Goal: Task Accomplishment & Management: Complete application form

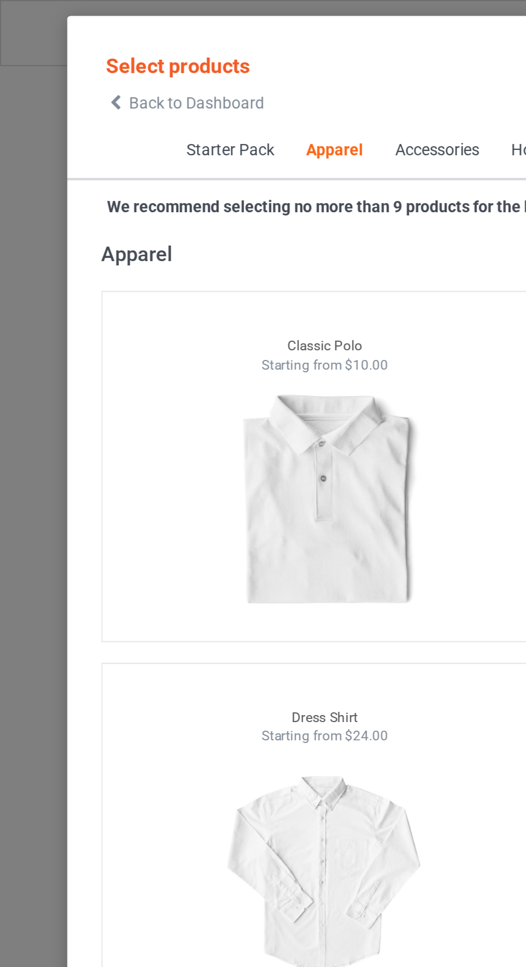
click at [54, 48] on icon at bounding box center [54, 49] width 9 height 8
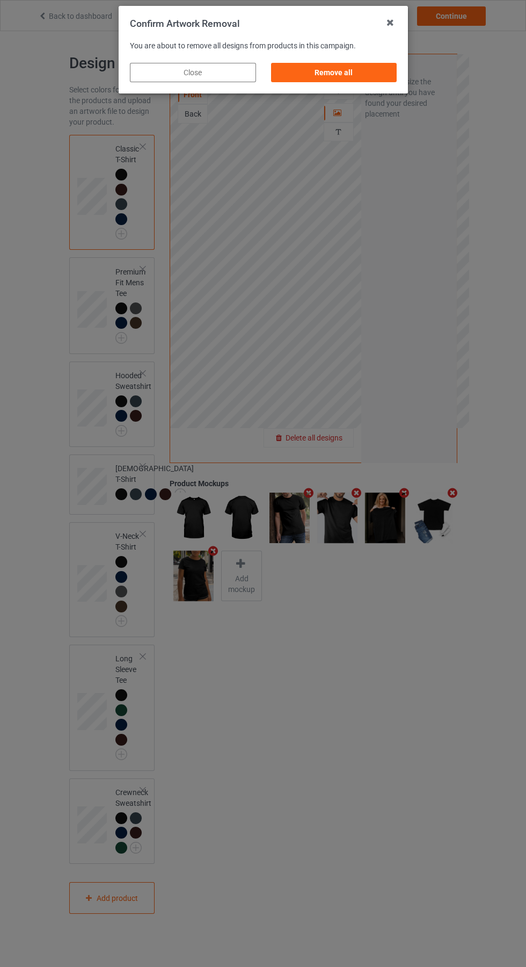
click at [337, 73] on div "Remove all" at bounding box center [334, 72] width 126 height 19
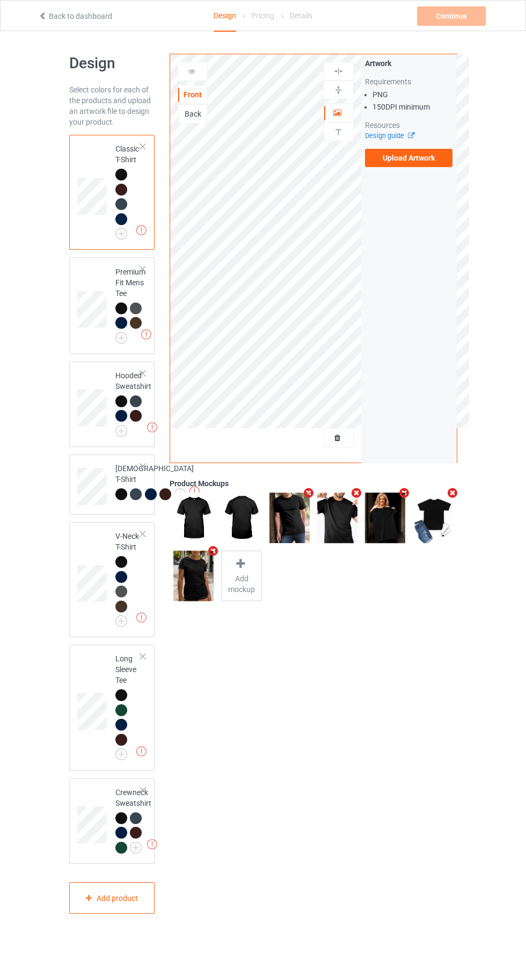
click at [417, 161] on label "Upload Artwork" at bounding box center [409, 158] width 88 height 18
click at [0, 0] on input "Upload Artwork" at bounding box center [0, 0] width 0 height 0
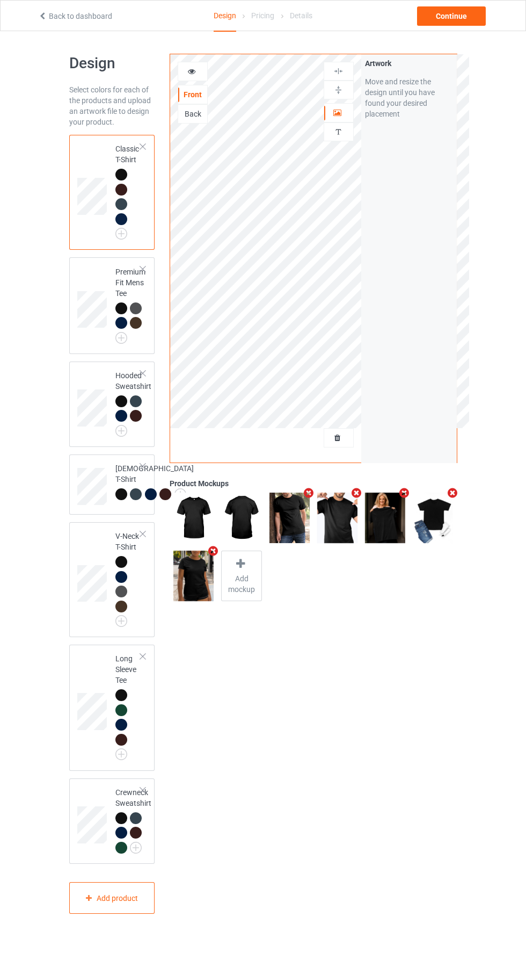
click at [0, 0] on img at bounding box center [0, 0] width 0 height 0
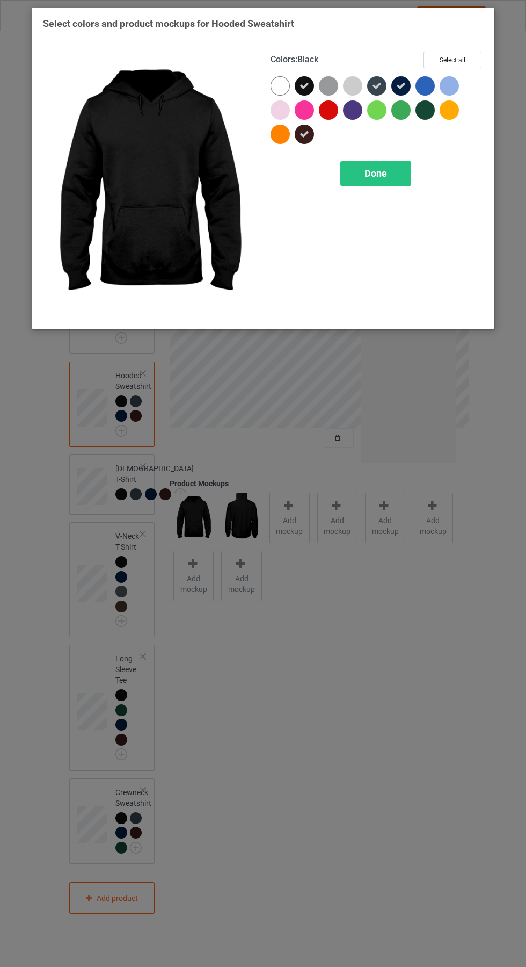
click at [387, 170] on span "Done" at bounding box center [376, 173] width 23 height 11
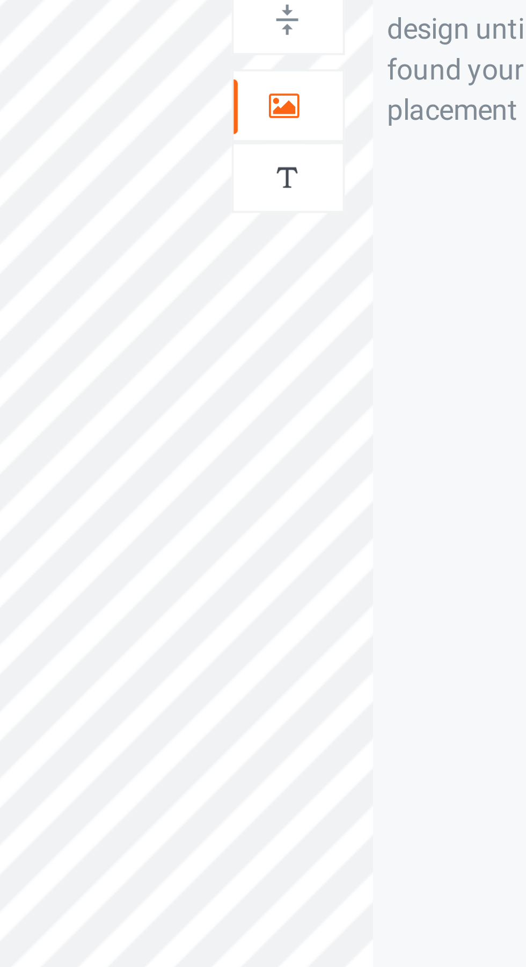
click at [340, 114] on icon at bounding box center [338, 111] width 9 height 8
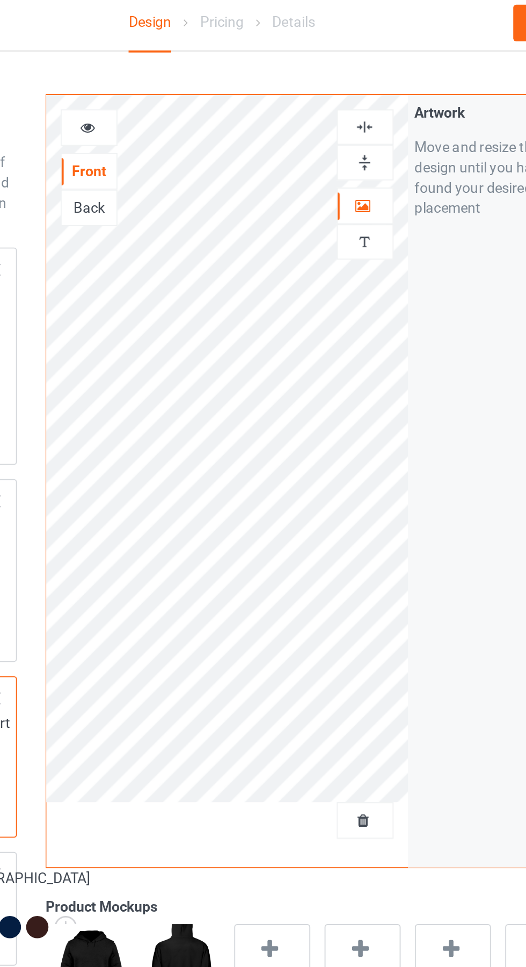
click at [337, 74] on img at bounding box center [339, 71] width 10 height 10
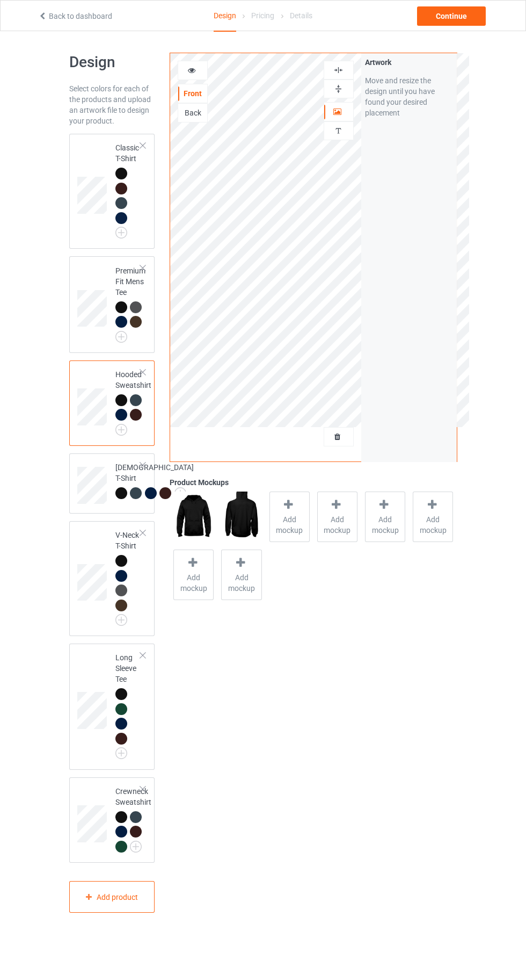
click at [0, 0] on img at bounding box center [0, 0] width 0 height 0
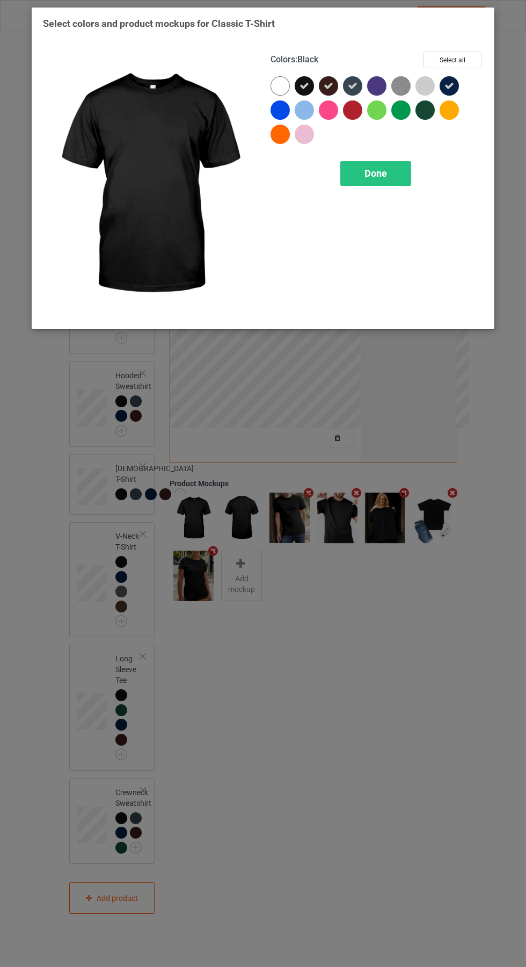
click at [406, 80] on img at bounding box center [401, 85] width 19 height 19
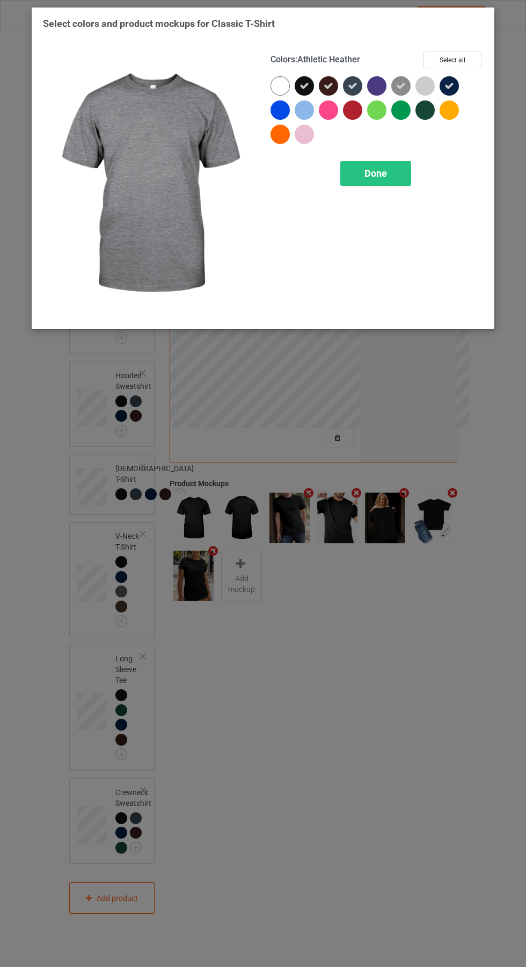
click at [430, 76] on div at bounding box center [428, 88] width 24 height 24
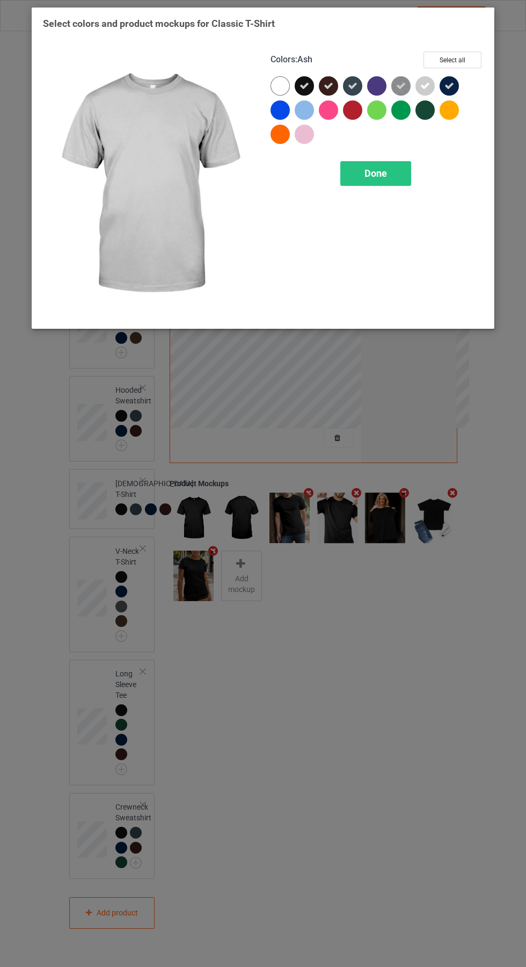
click at [389, 184] on div "Done" at bounding box center [376, 173] width 71 height 25
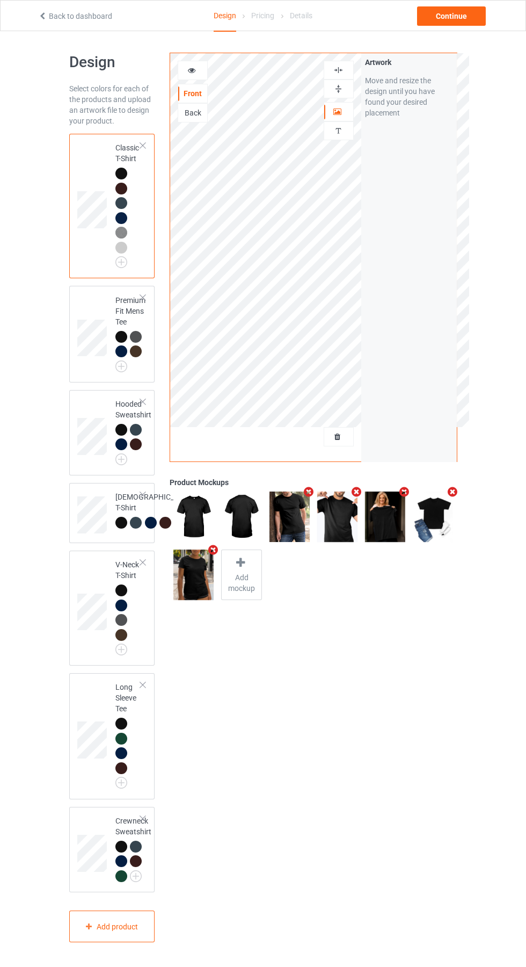
click at [0, 0] on img at bounding box center [0, 0] width 0 height 0
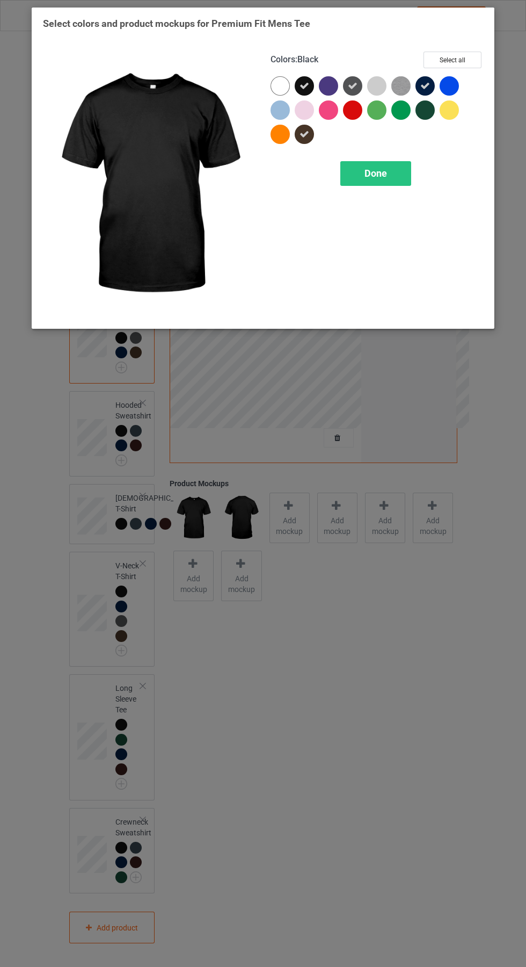
click at [403, 80] on img at bounding box center [401, 85] width 19 height 19
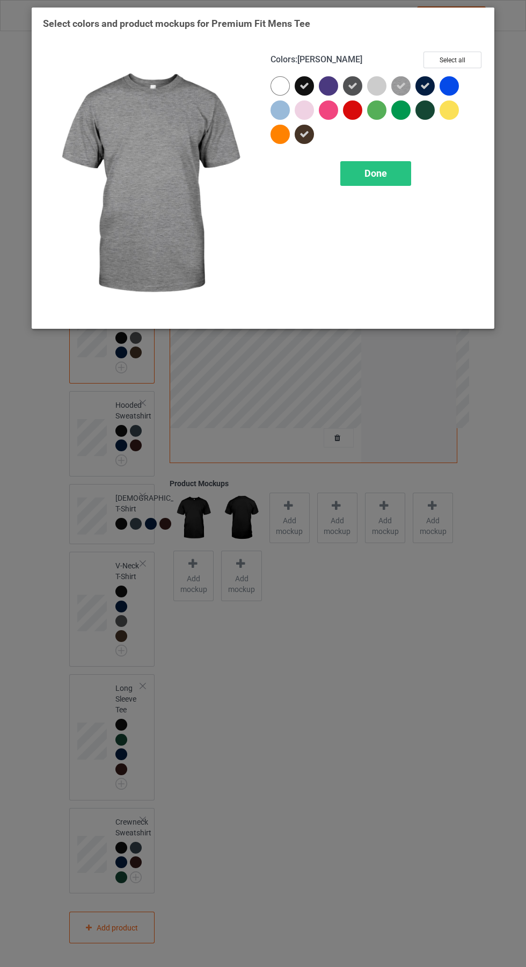
click at [377, 78] on div at bounding box center [376, 85] width 19 height 19
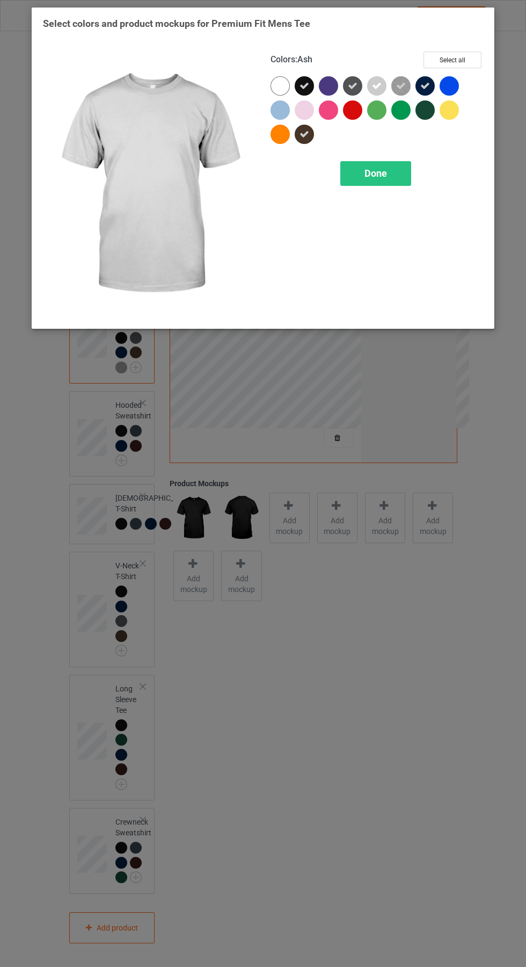
click at [392, 167] on div "Done" at bounding box center [376, 173] width 71 height 25
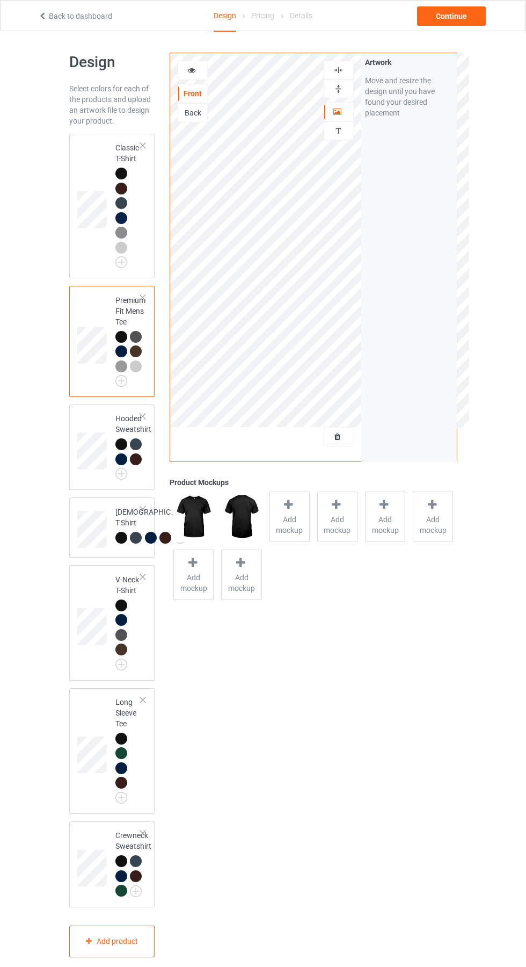
click at [0, 0] on img at bounding box center [0, 0] width 0 height 0
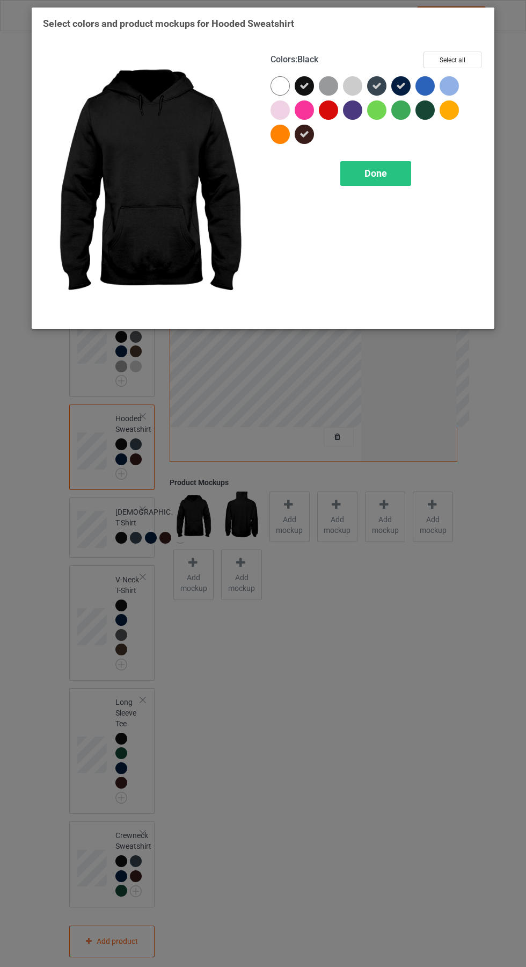
click at [330, 84] on div at bounding box center [328, 85] width 19 height 19
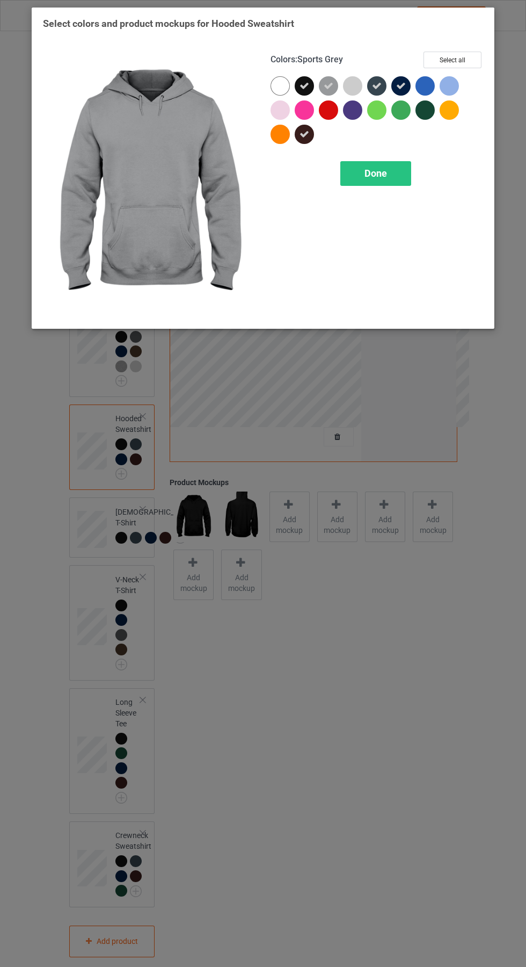
click at [352, 77] on div at bounding box center [352, 85] width 19 height 19
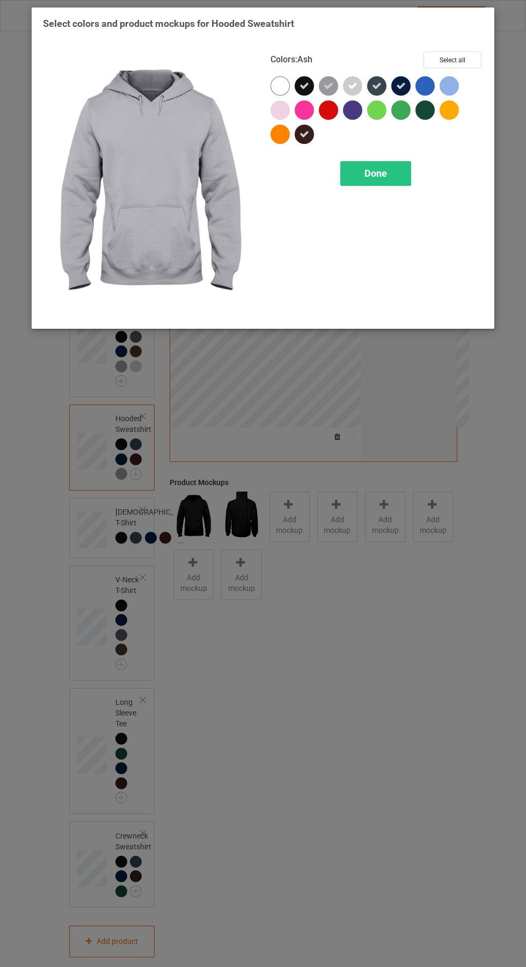
click at [376, 173] on span "Done" at bounding box center [376, 173] width 23 height 11
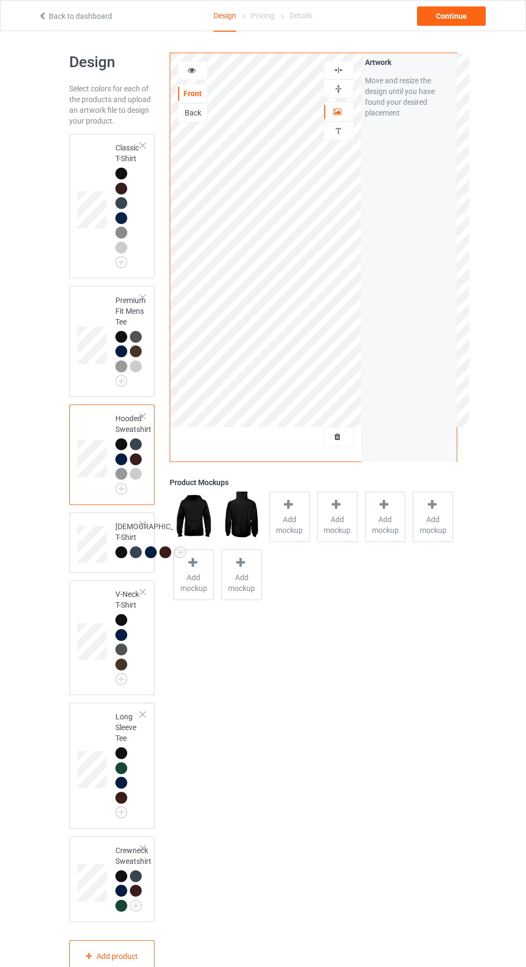
click at [0, 0] on img at bounding box center [0, 0] width 0 height 0
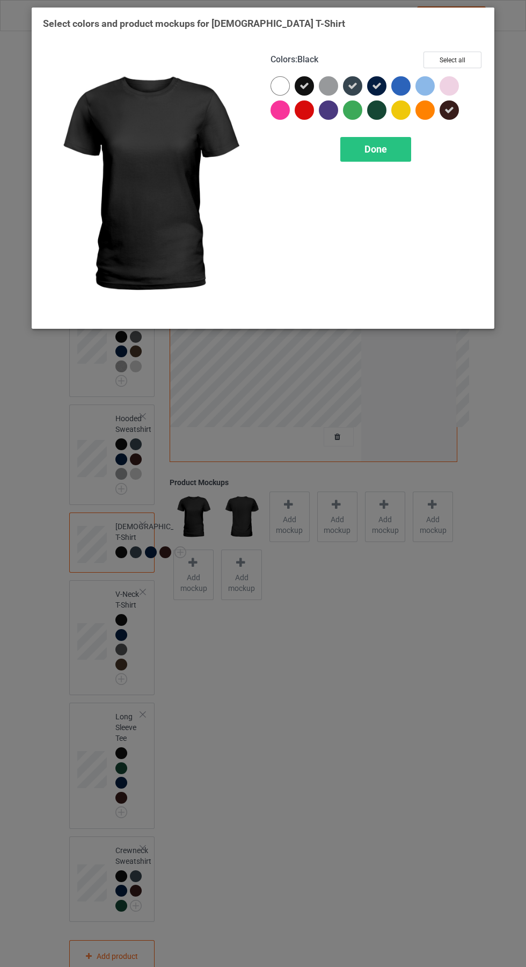
click at [331, 83] on div at bounding box center [328, 85] width 19 height 19
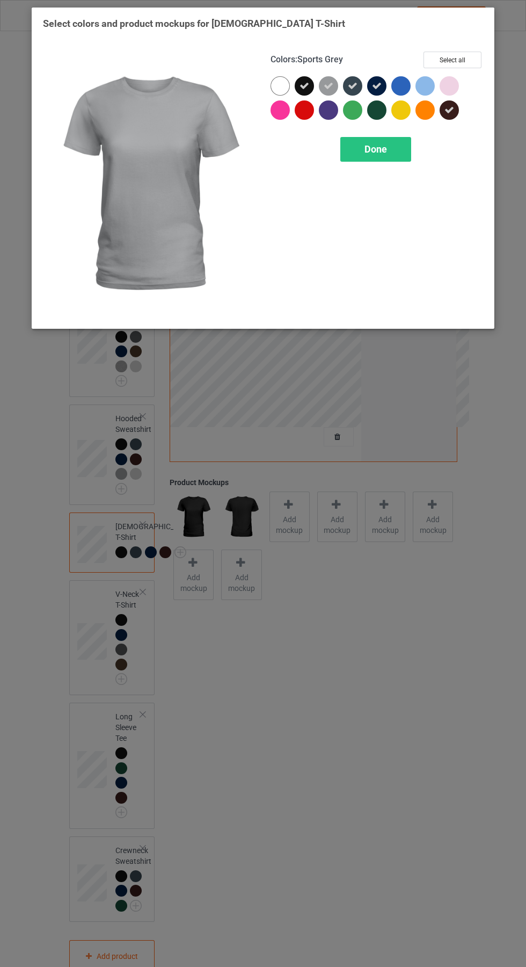
click at [376, 149] on span "Done" at bounding box center [376, 148] width 23 height 11
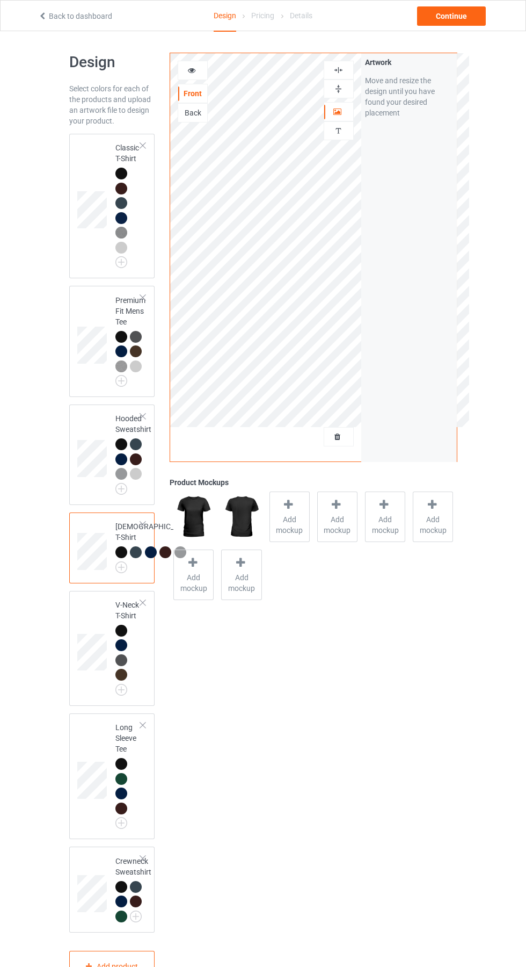
scroll to position [19, 0]
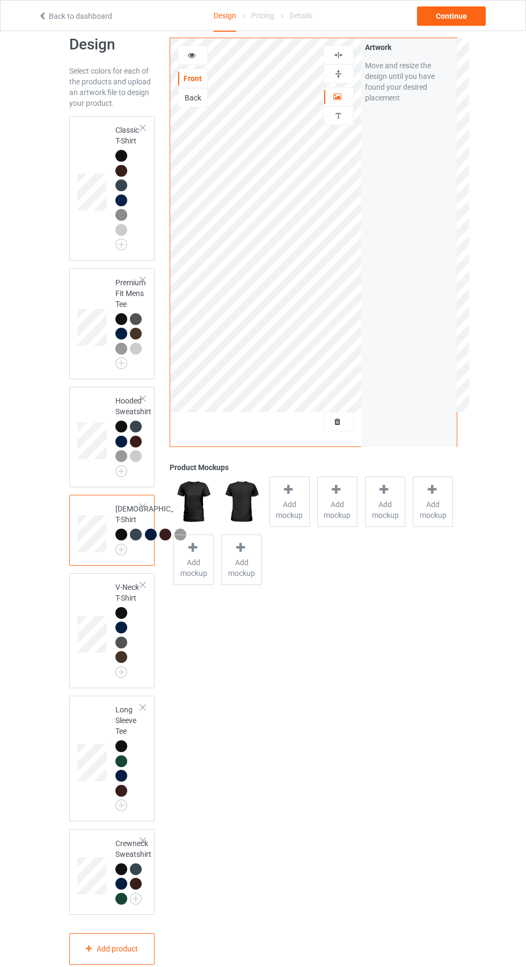
click at [0, 0] on img at bounding box center [0, 0] width 0 height 0
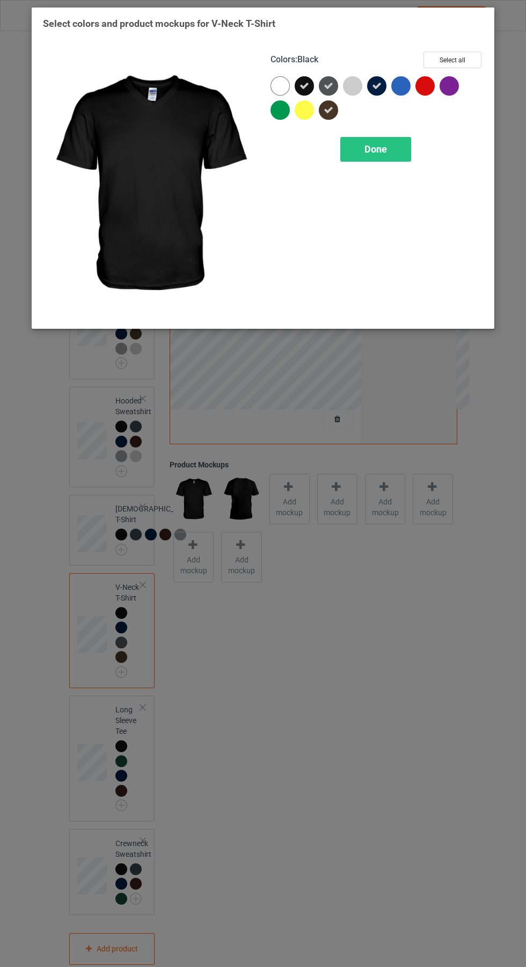
click at [358, 87] on div at bounding box center [352, 85] width 19 height 19
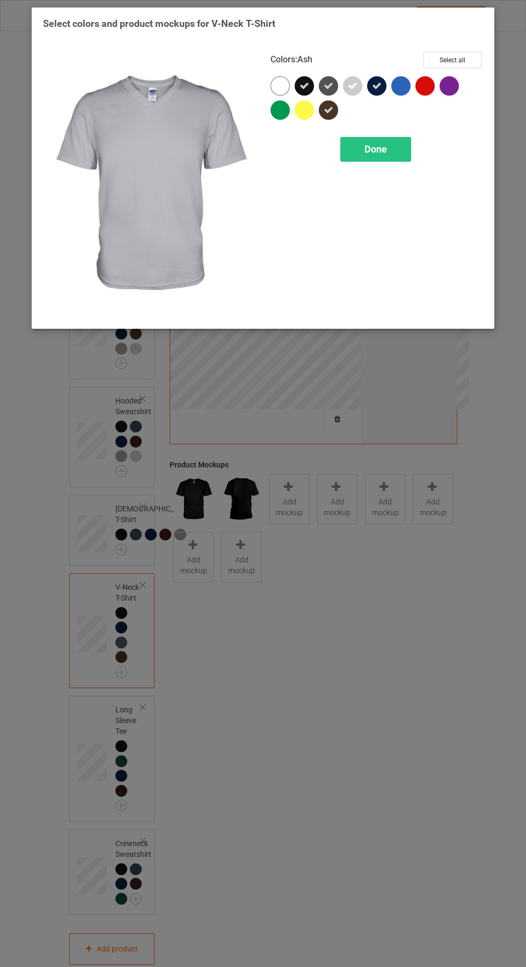
click at [387, 154] on div "Done" at bounding box center [376, 149] width 71 height 25
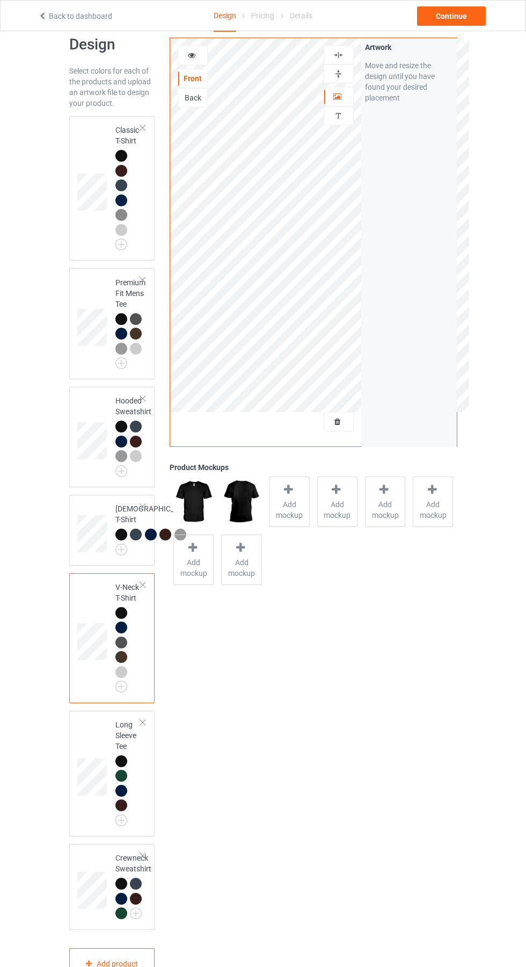
scroll to position [33, 0]
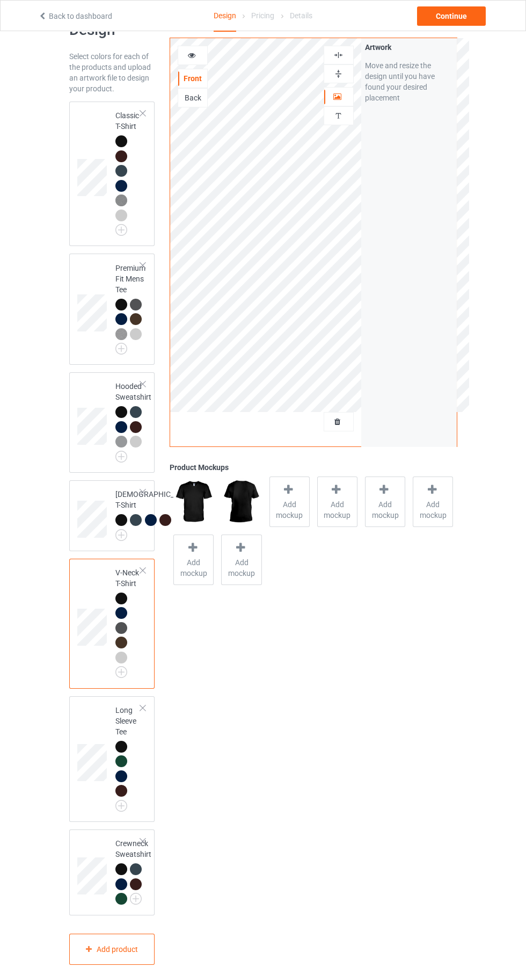
click at [0, 0] on img at bounding box center [0, 0] width 0 height 0
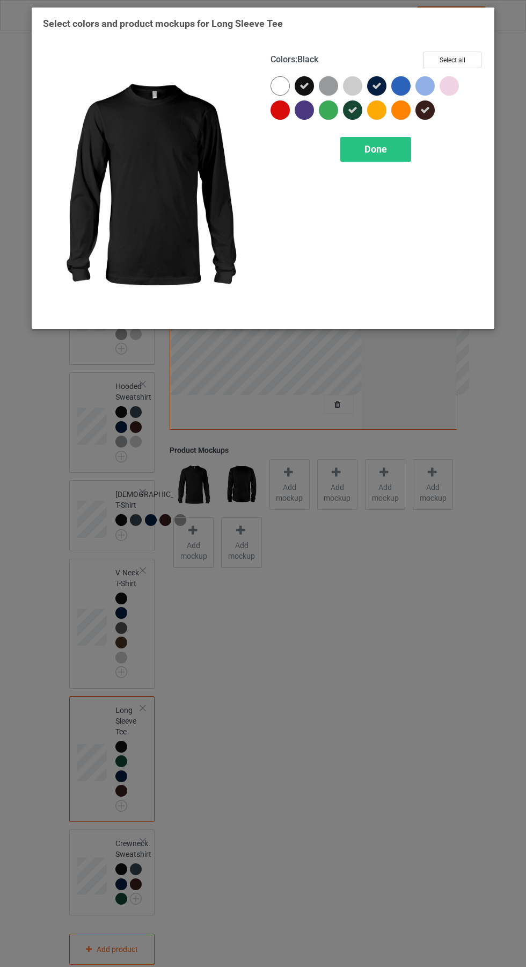
click at [324, 80] on div at bounding box center [328, 85] width 19 height 19
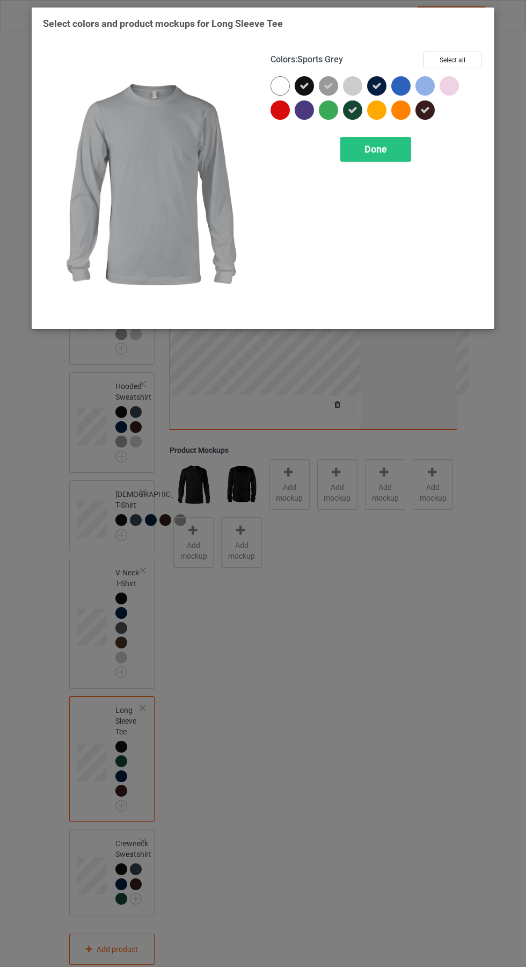
click at [399, 146] on div "Done" at bounding box center [376, 149] width 71 height 25
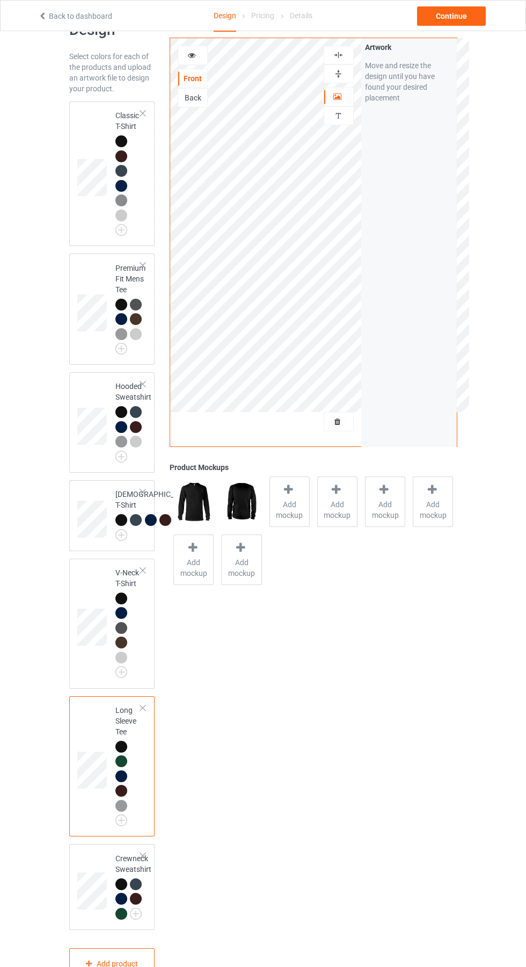
scroll to position [48, 0]
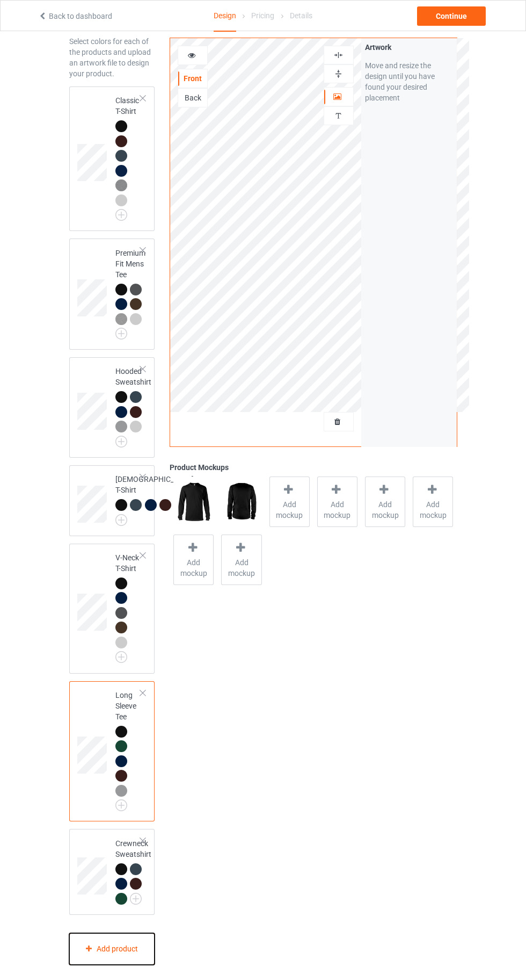
click at [89, 951] on icon at bounding box center [88, 948] width 9 height 6
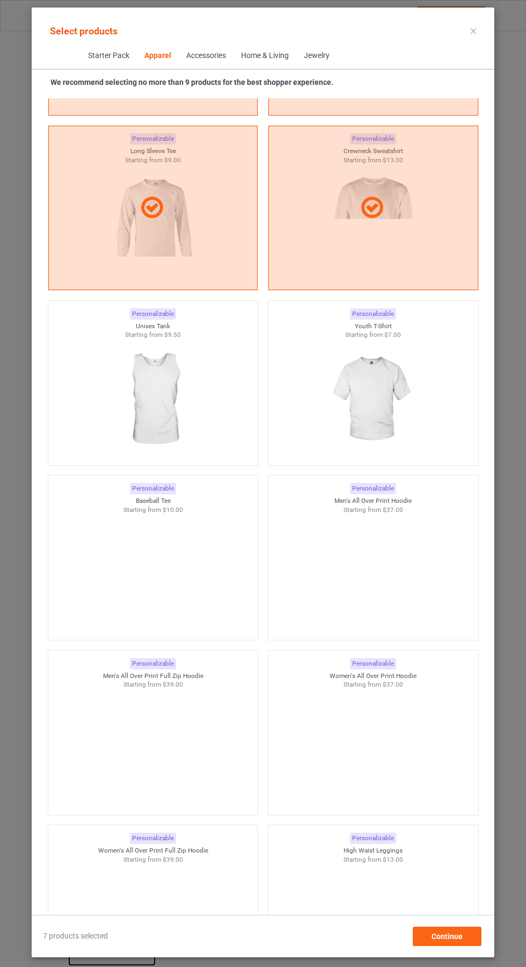
scroll to position [1245, 0]
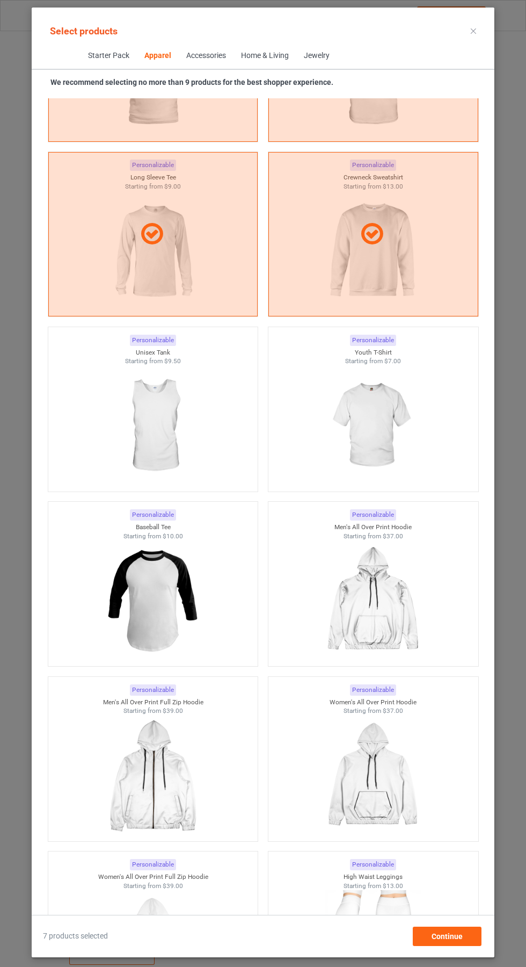
click at [164, 437] on img at bounding box center [153, 426] width 96 height 120
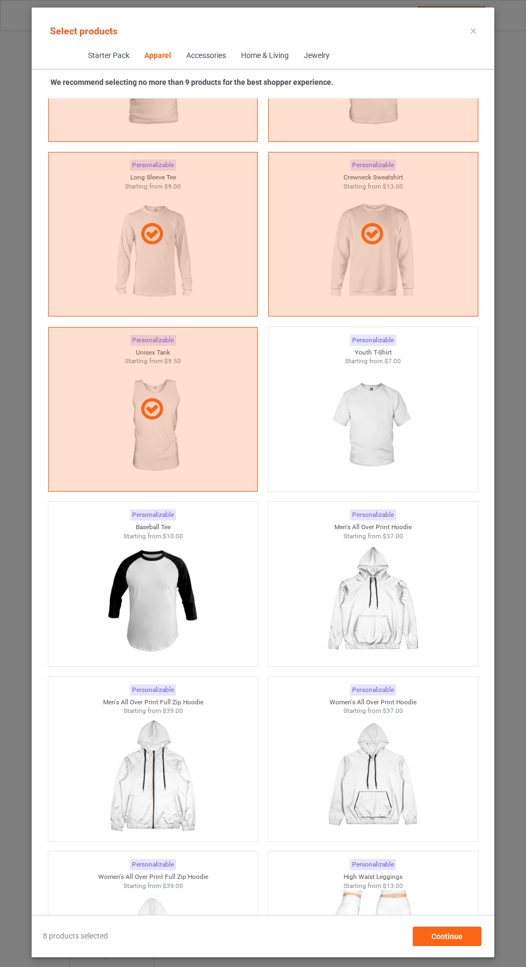
click at [474, 31] on icon at bounding box center [473, 30] width 5 height 5
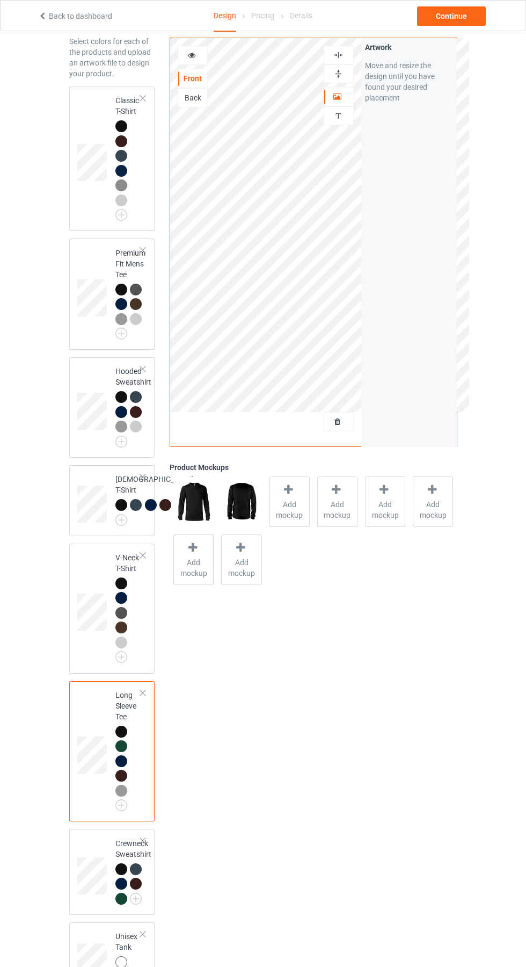
scroll to position [127, 0]
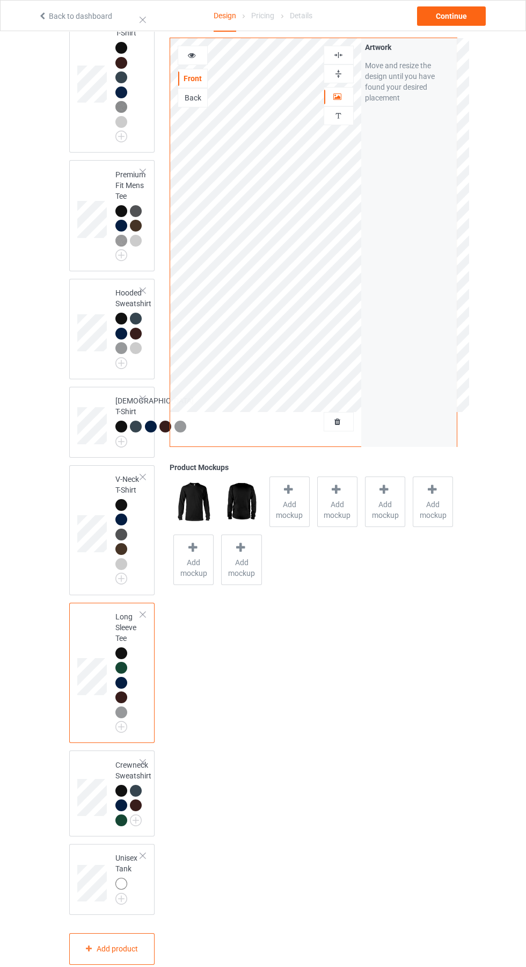
click at [0, 0] on img at bounding box center [0, 0] width 0 height 0
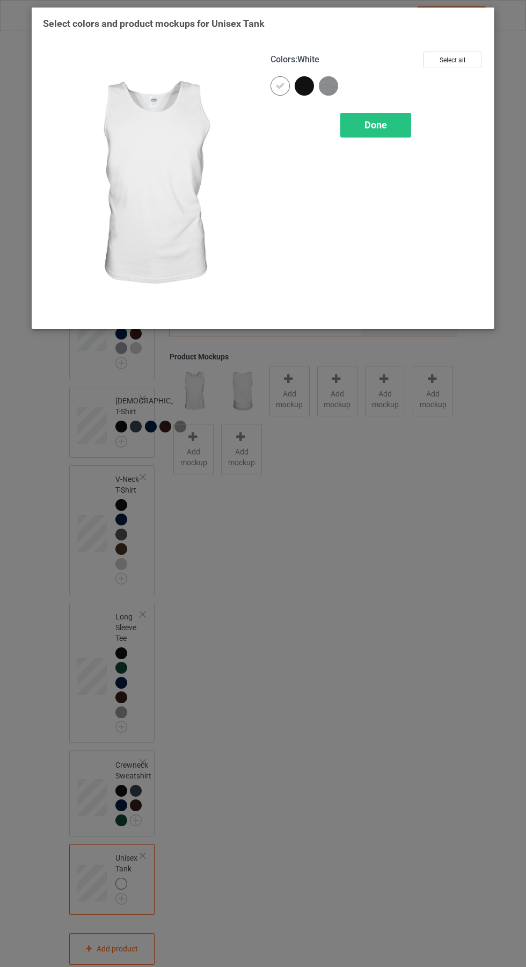
click at [337, 85] on img at bounding box center [328, 85] width 19 height 19
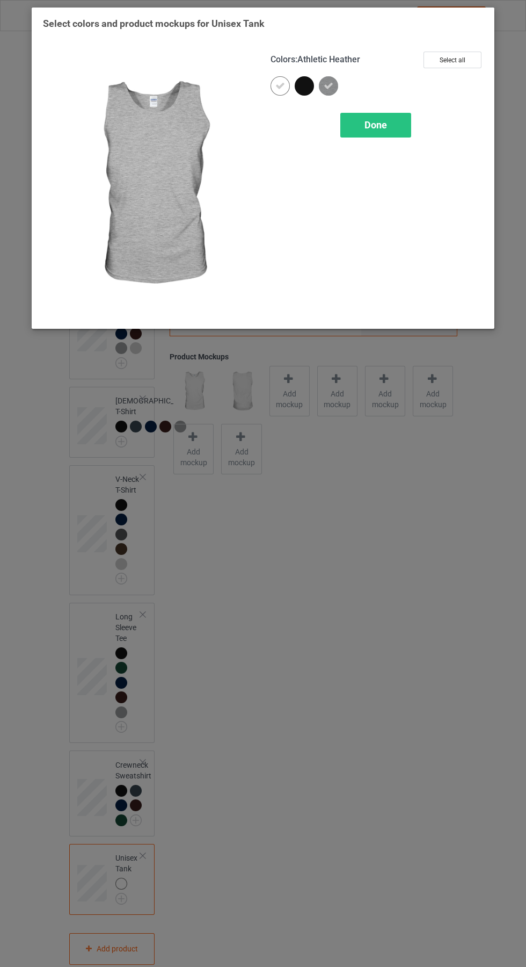
click at [311, 81] on div at bounding box center [304, 85] width 19 height 19
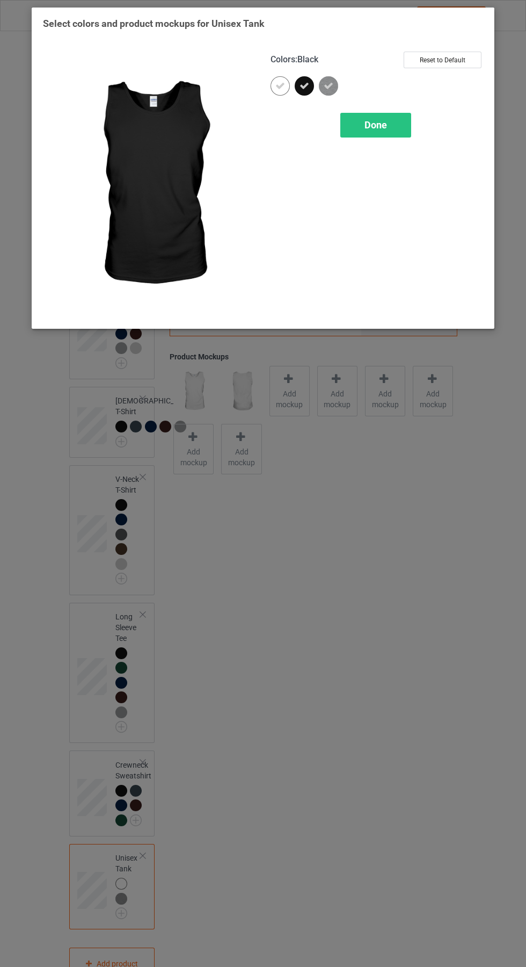
click at [280, 85] on icon at bounding box center [281, 86] width 10 height 10
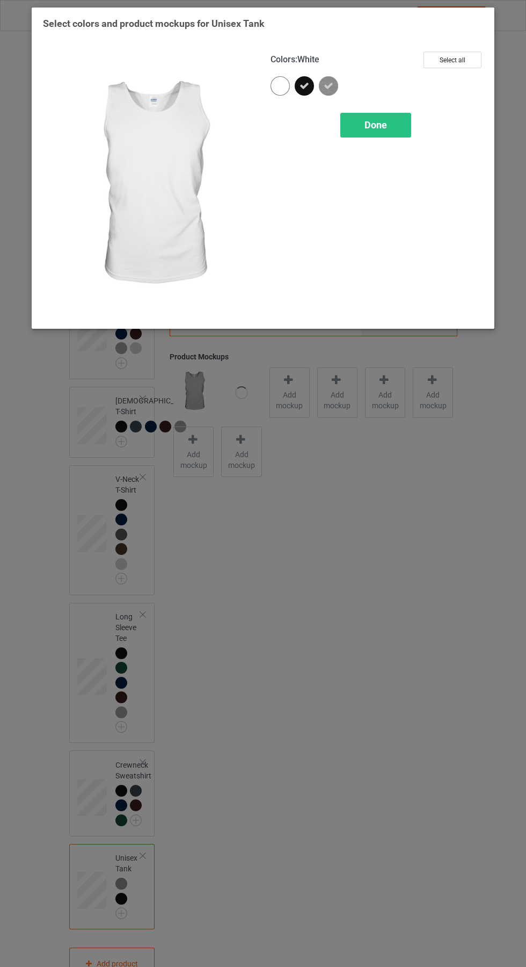
click at [381, 125] on span "Done" at bounding box center [376, 124] width 23 height 11
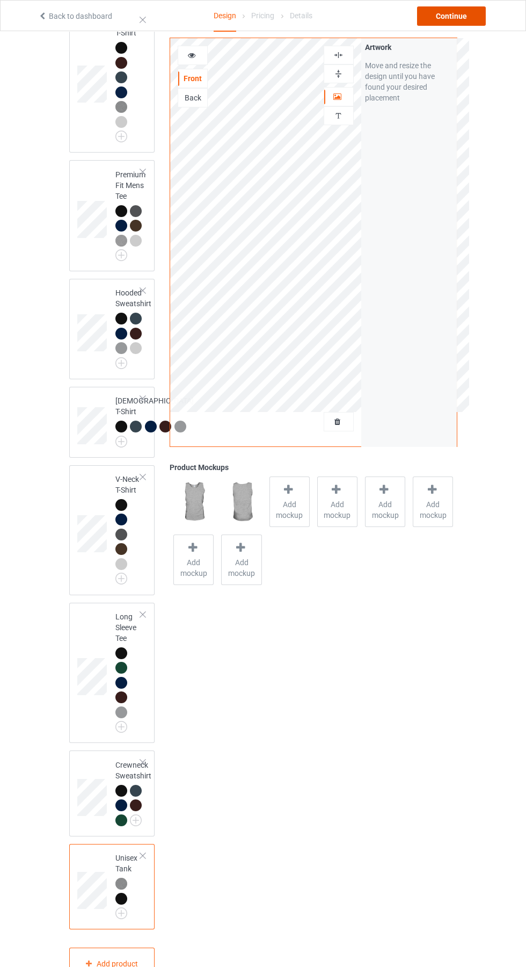
click at [464, 16] on div "Continue" at bounding box center [451, 15] width 69 height 19
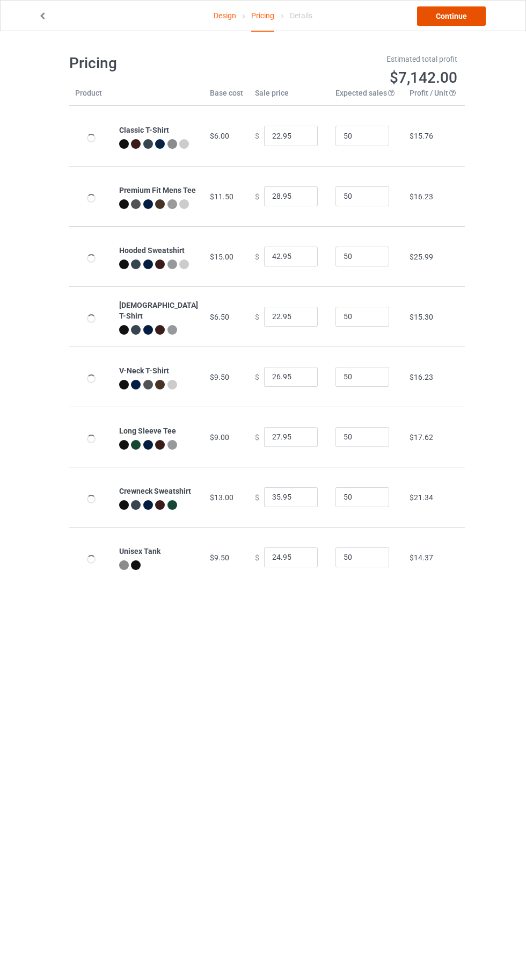
click at [467, 22] on link "Continue" at bounding box center [451, 15] width 69 height 19
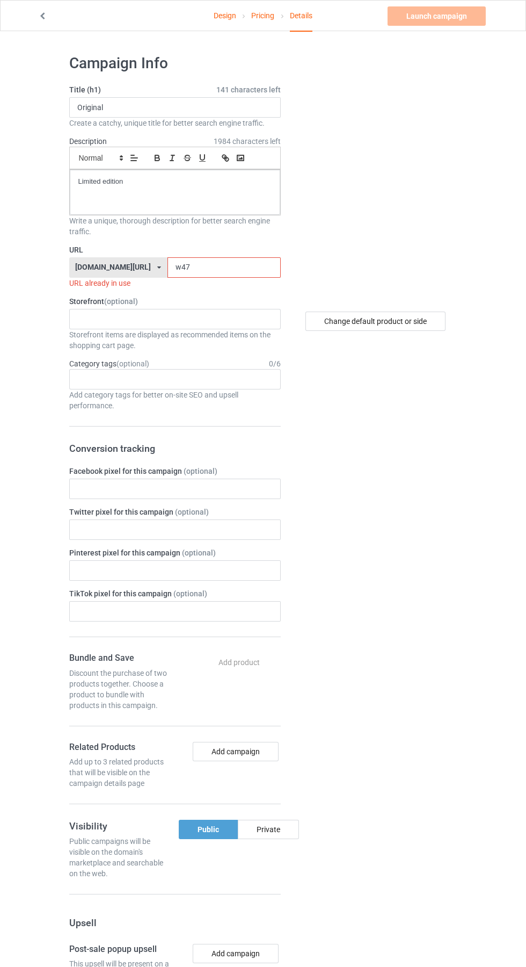
click at [190, 246] on label "URL" at bounding box center [175, 249] width 212 height 11
click at [210, 269] on input "w47" at bounding box center [224, 267] width 113 height 20
click at [221, 248] on label "URL" at bounding box center [175, 249] width 212 height 11
click at [196, 249] on label "URL" at bounding box center [175, 249] width 212 height 11
click at [195, 264] on input "w47" at bounding box center [224, 267] width 113 height 20
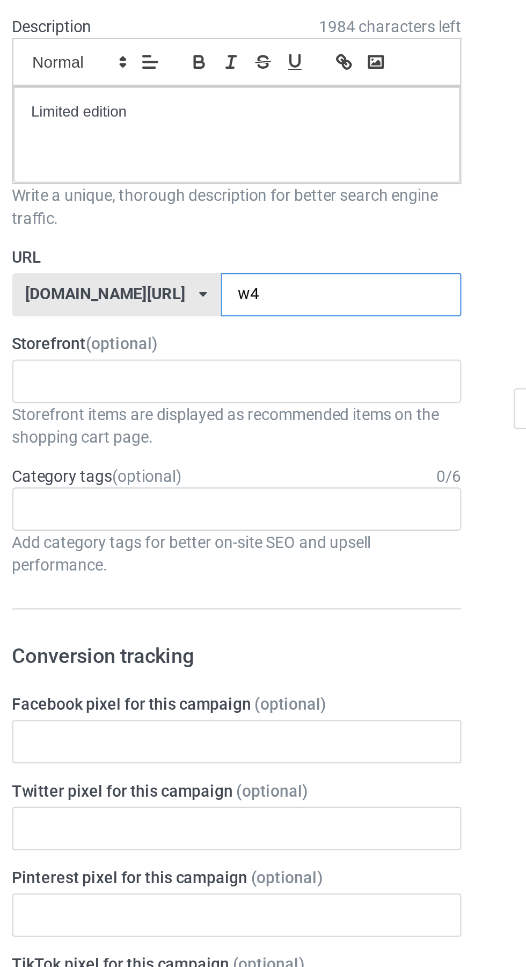
type input "w"
type input "Pb"
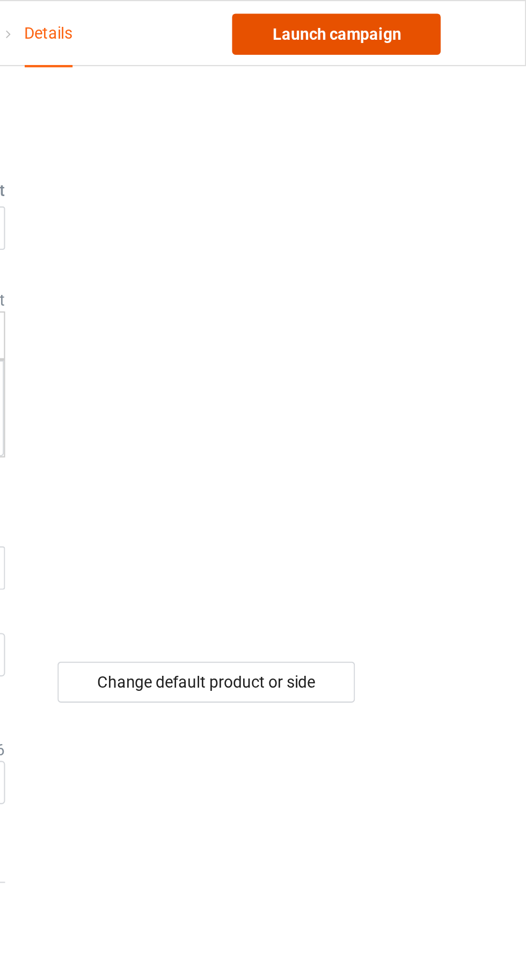
click at [451, 15] on link "Launch campaign" at bounding box center [437, 15] width 98 height 19
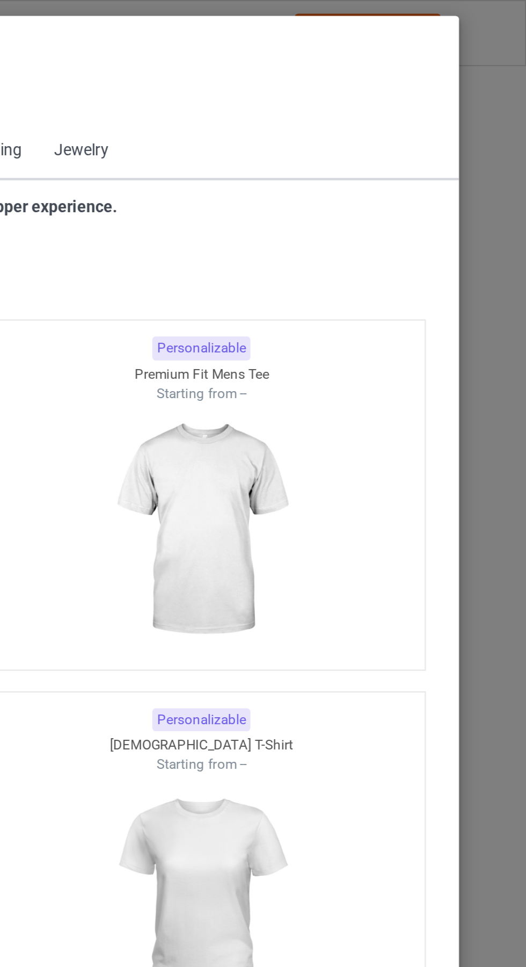
scroll to position [575, 0]
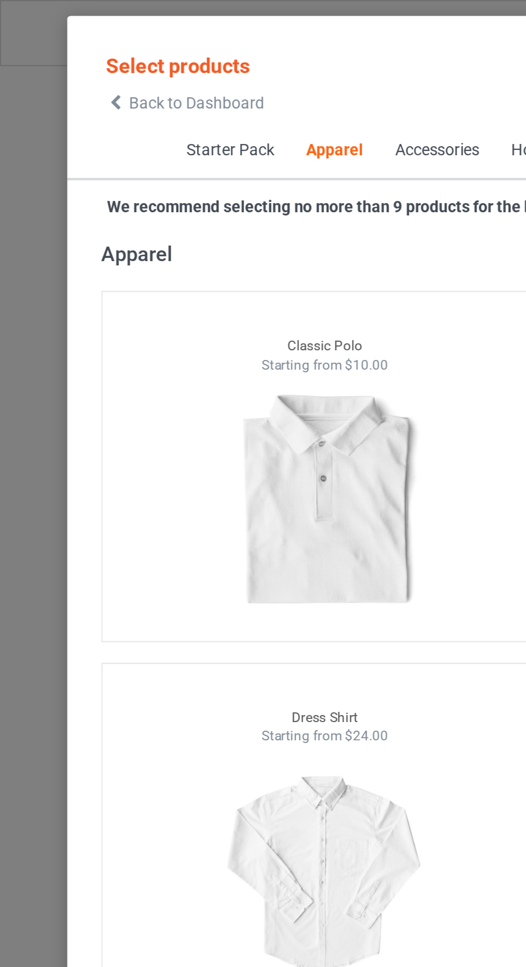
click at [56, 46] on icon at bounding box center [54, 49] width 9 height 8
